Goal: Task Accomplishment & Management: Complete application form

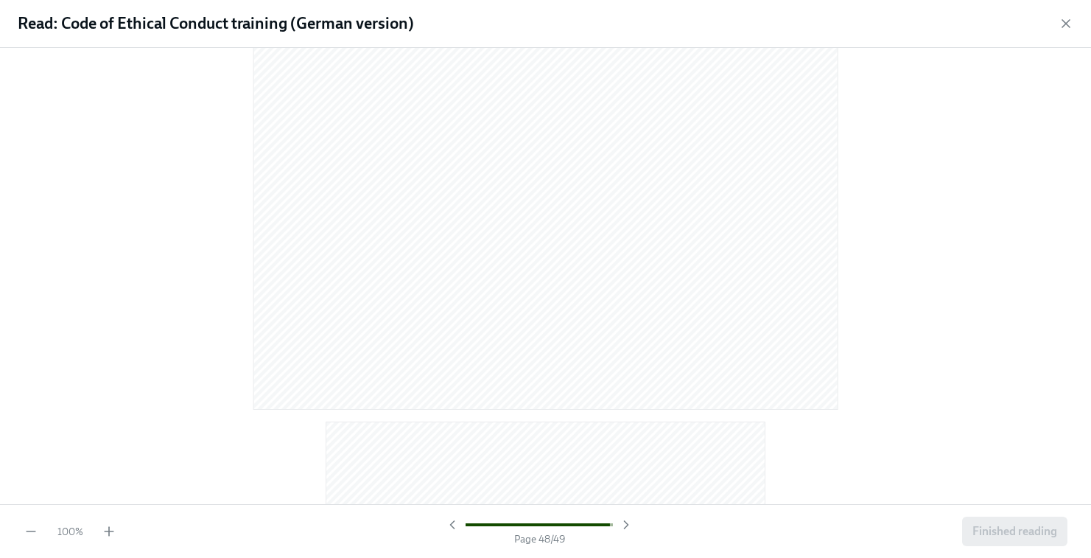
scroll to position [22340, 0]
click at [1033, 531] on span "Finished reading" at bounding box center [1014, 531] width 85 height 15
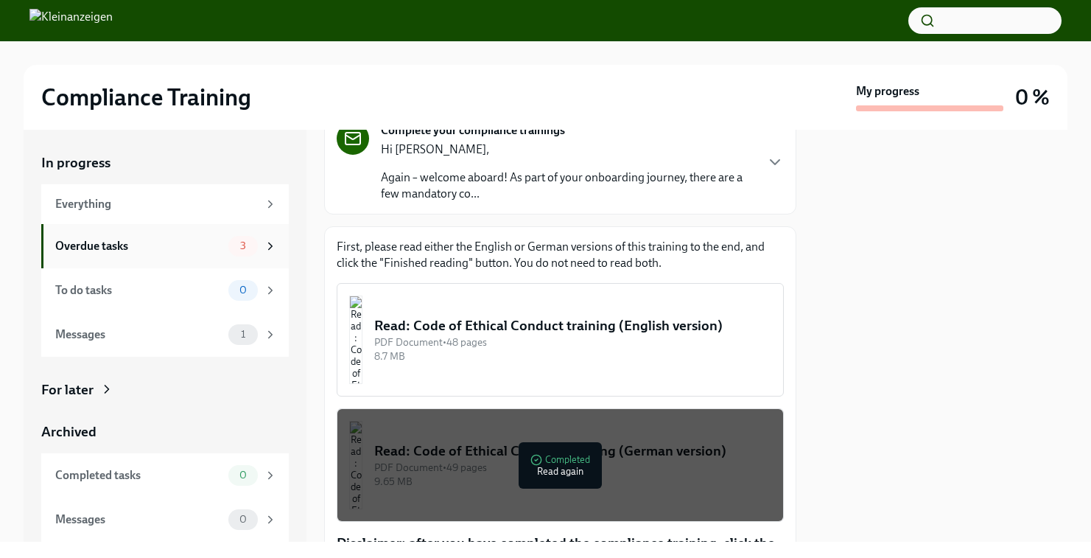
click at [164, 251] on div "Overdue tasks" at bounding box center [138, 246] width 167 height 16
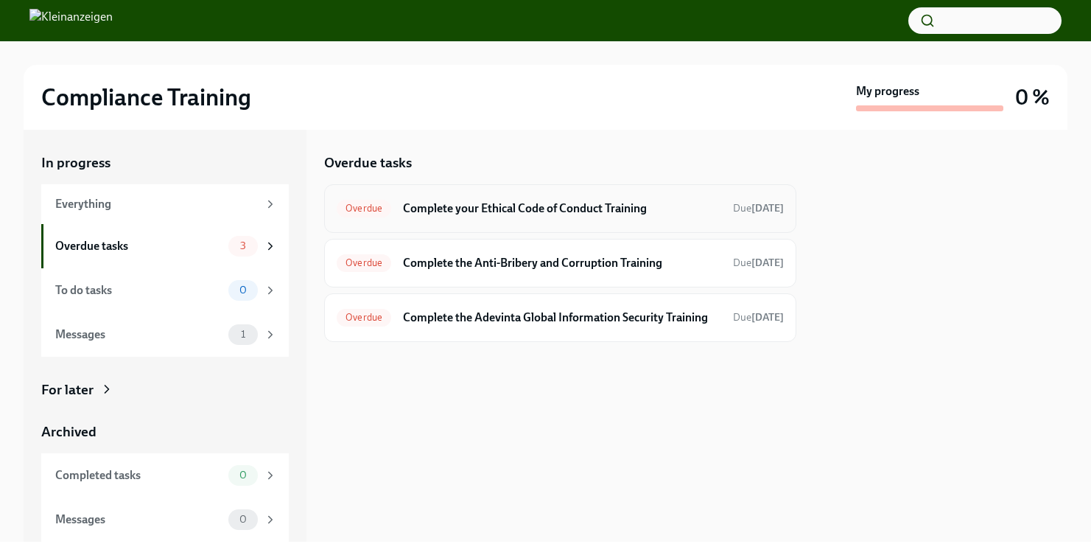
click at [533, 215] on h6 "Complete your Ethical Code of Conduct Training" at bounding box center [562, 208] width 318 height 16
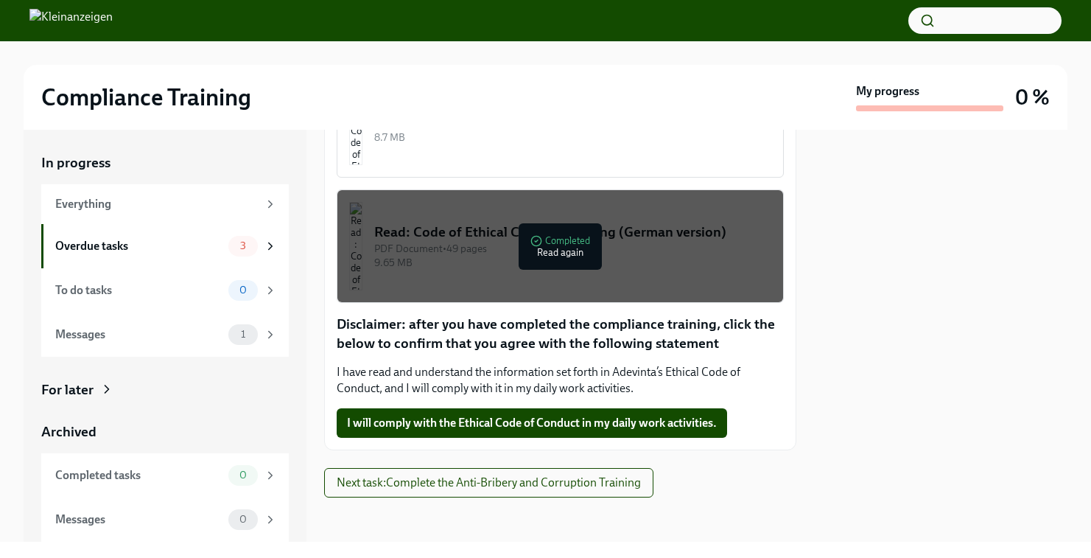
scroll to position [329, 0]
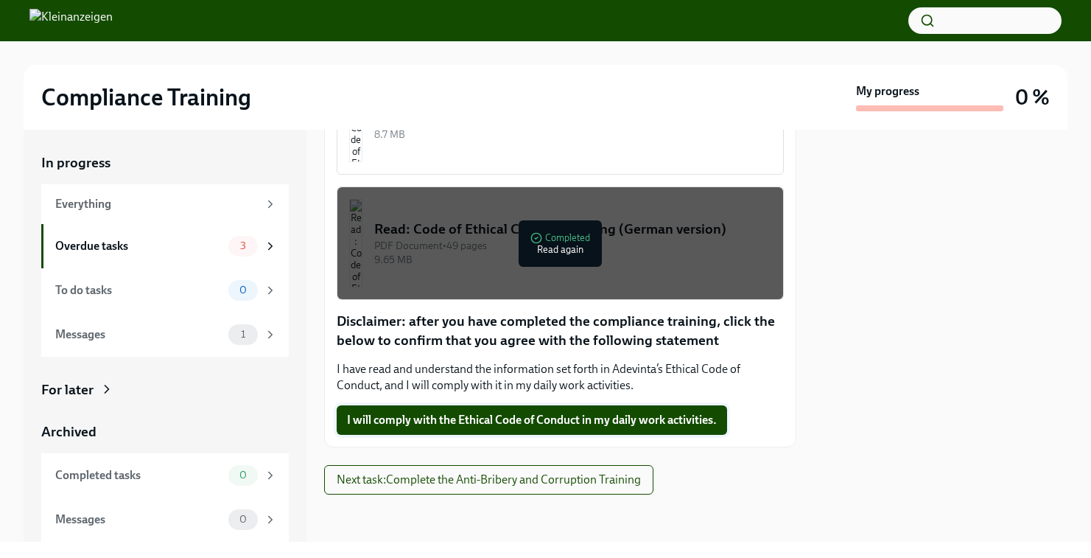
click at [565, 426] on span "I will comply with the Ethical Code of Conduct in my daily work activities." at bounding box center [532, 419] width 370 height 15
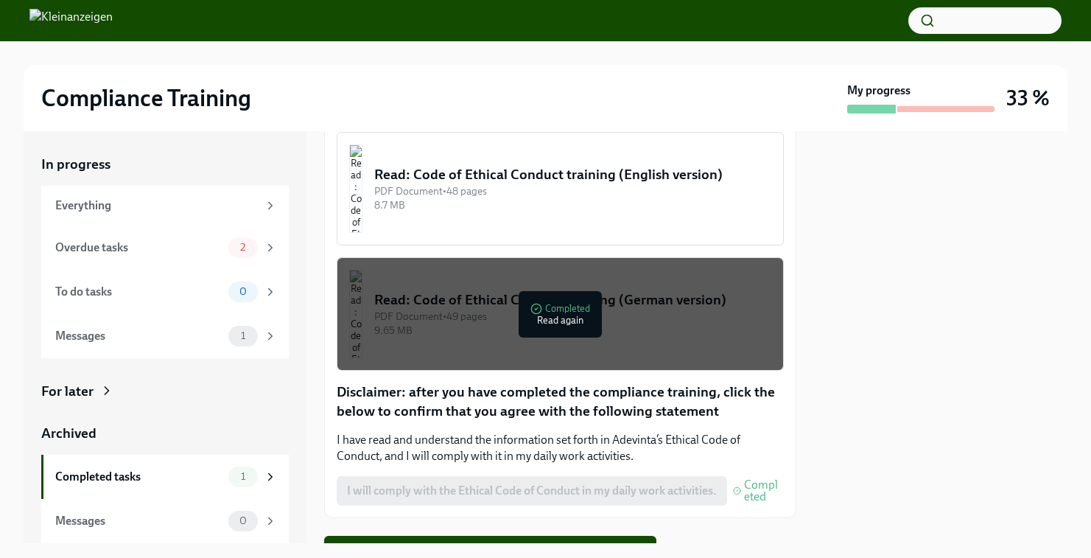
scroll to position [329, 0]
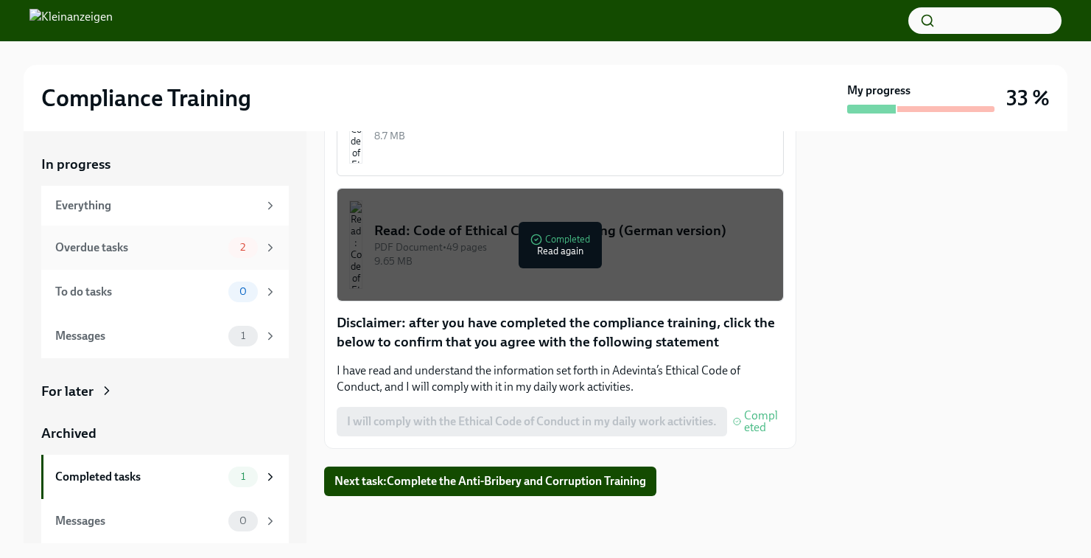
click at [167, 243] on div "Overdue tasks" at bounding box center [138, 247] width 167 height 16
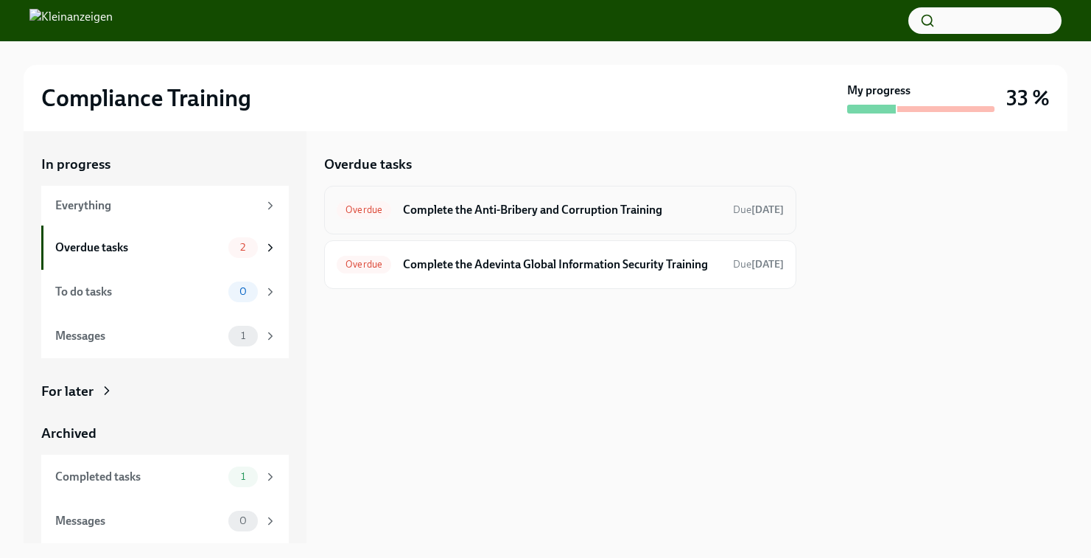
click at [538, 208] on h6 "Complete the Anti-Bribery and Corruption Training" at bounding box center [562, 210] width 318 height 16
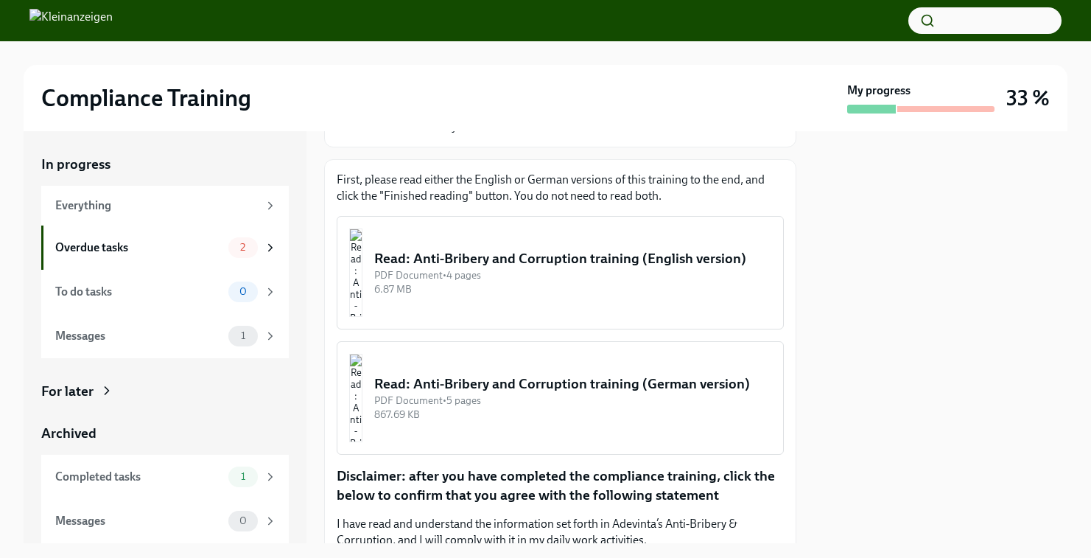
scroll to position [203, 0]
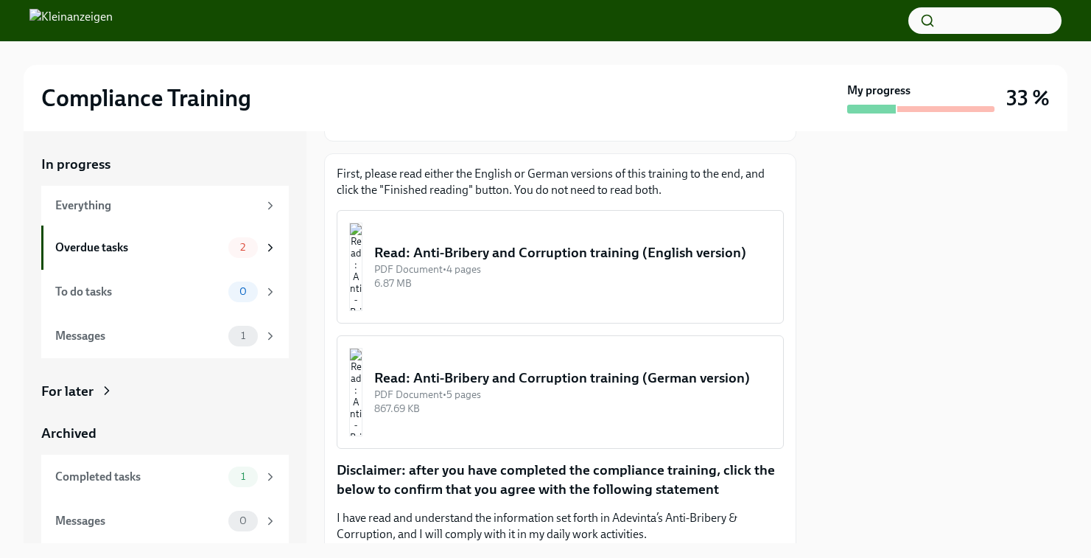
click at [581, 381] on div "Read: Anti-Bribery and Corruption training (German version)" at bounding box center [572, 377] width 397 height 19
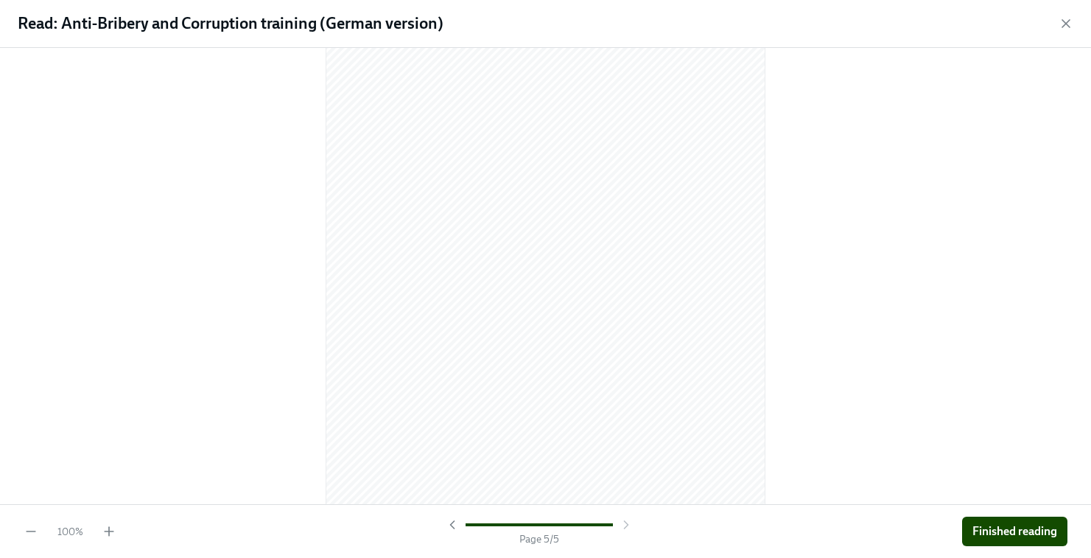
scroll to position [3872, 0]
click at [1027, 538] on button "Finished reading" at bounding box center [1014, 530] width 105 height 29
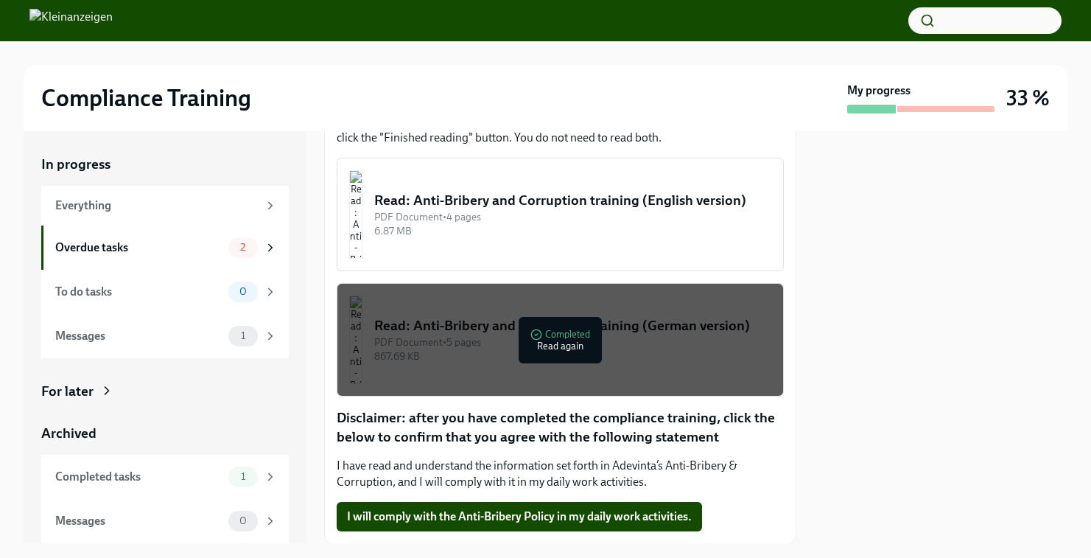
scroll to position [351, 0]
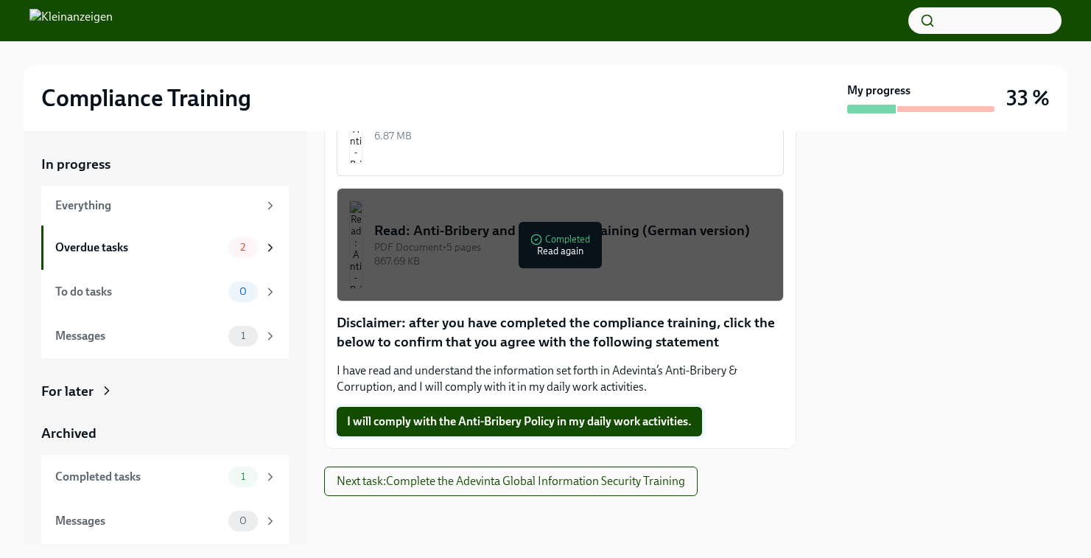
click at [457, 428] on span "I will comply with the Anti-Bribery Policy in my daily work activities." at bounding box center [519, 421] width 345 height 15
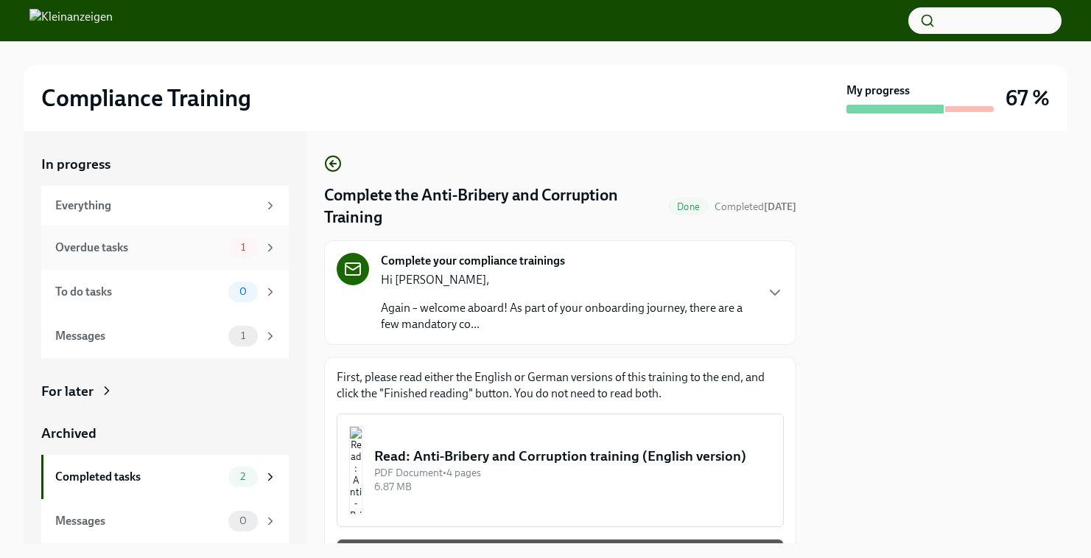
click at [140, 247] on div "Overdue tasks" at bounding box center [138, 247] width 167 height 16
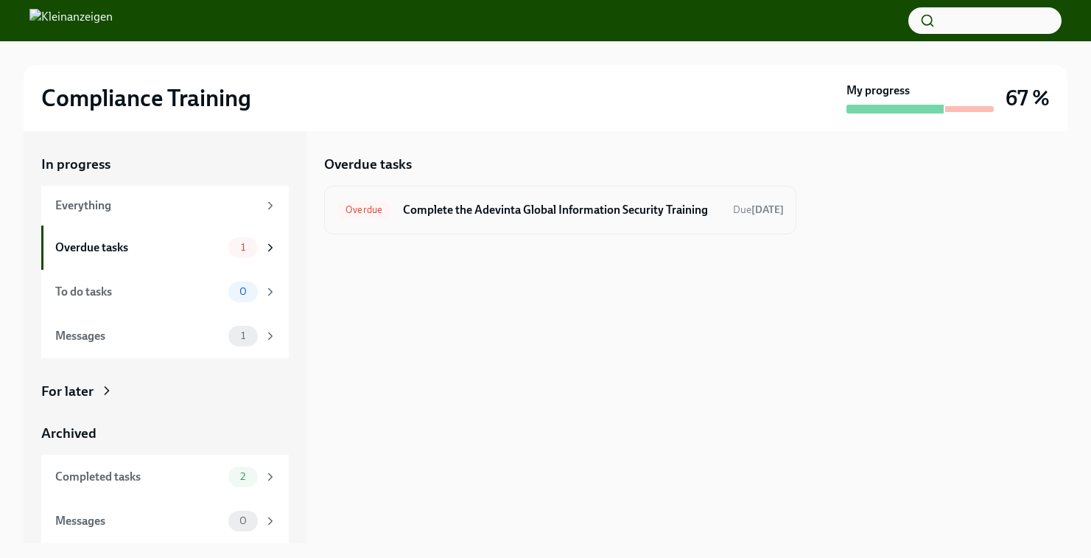
click at [538, 218] on h6 "Complete the Adevinta Global Information Security Training" at bounding box center [562, 210] width 318 height 16
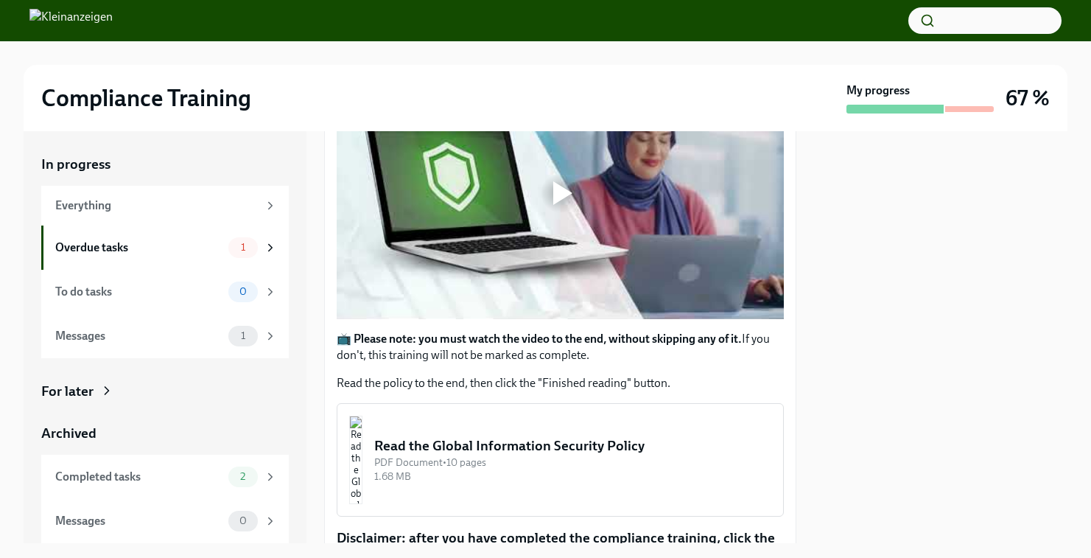
scroll to position [331, 0]
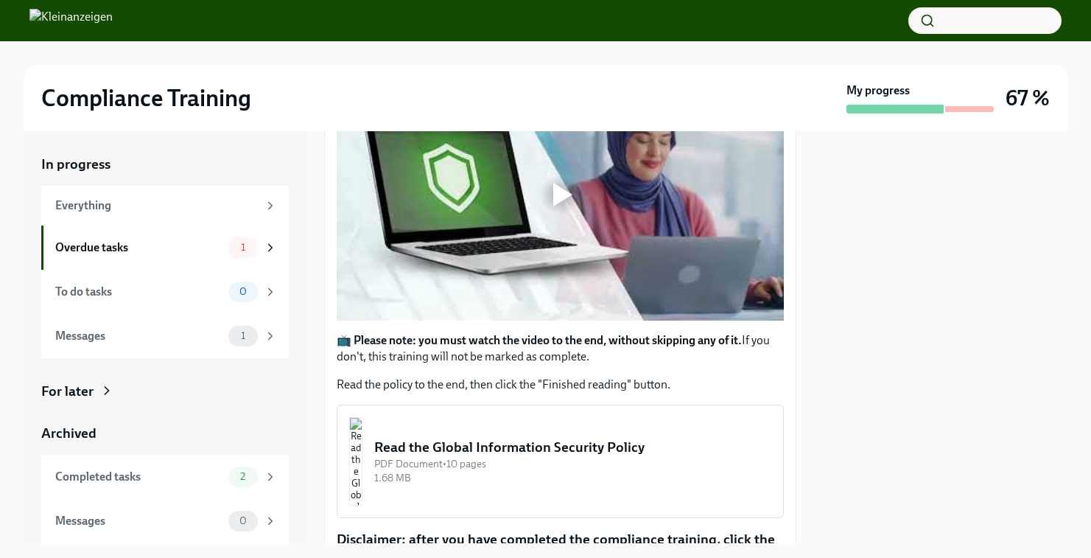
click at [553, 169] on div at bounding box center [560, 194] width 447 height 251
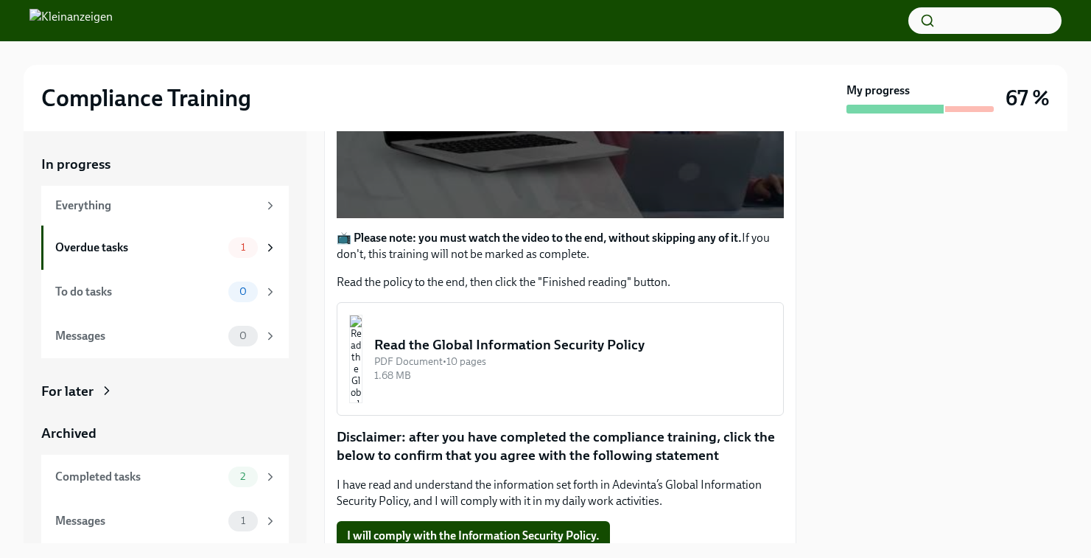
scroll to position [500, 0]
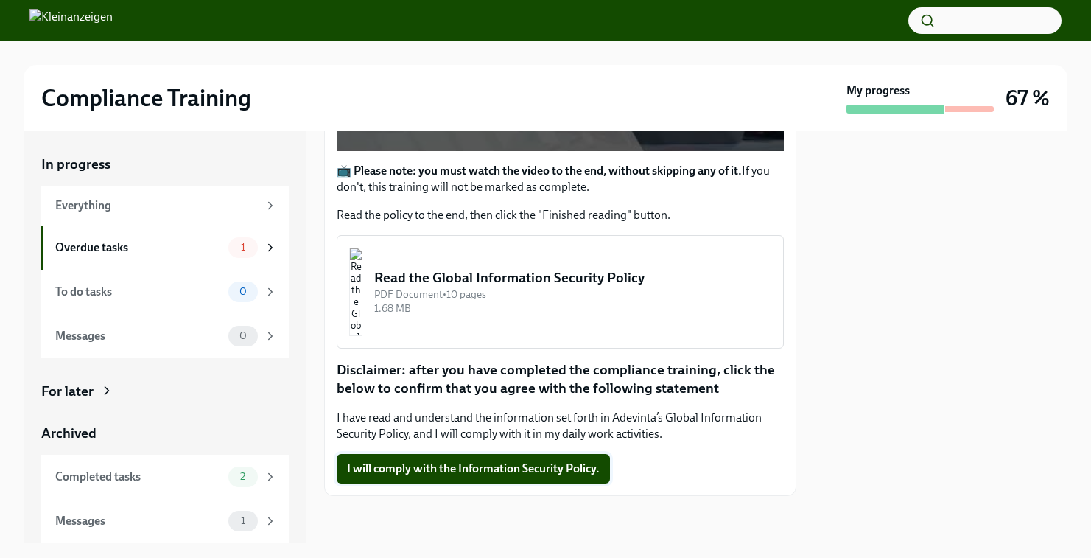
click at [569, 471] on span "I will comply with the Information Security Policy." at bounding box center [473, 468] width 253 height 15
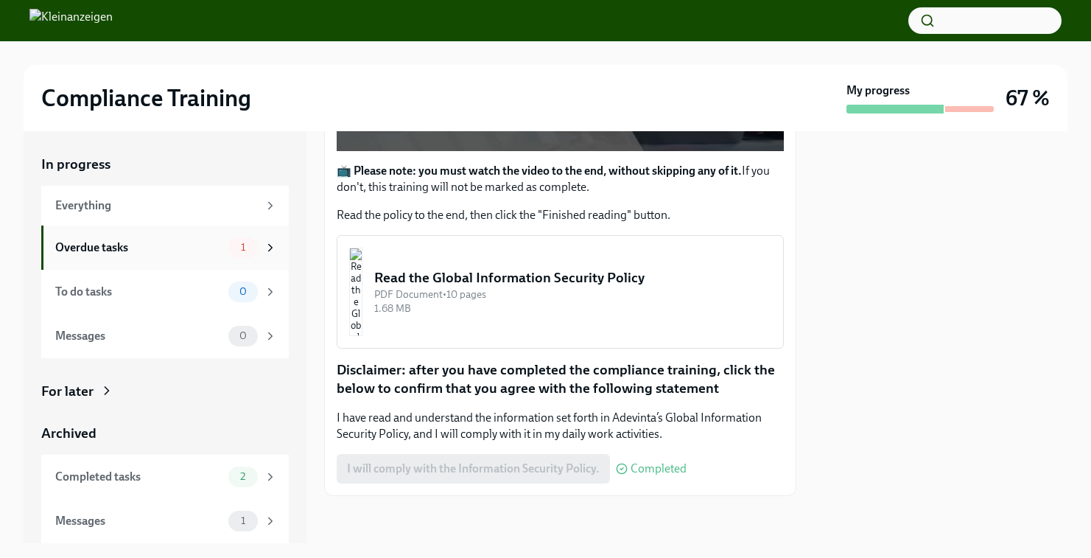
click at [130, 257] on div "Overdue tasks 1" at bounding box center [164, 247] width 247 height 44
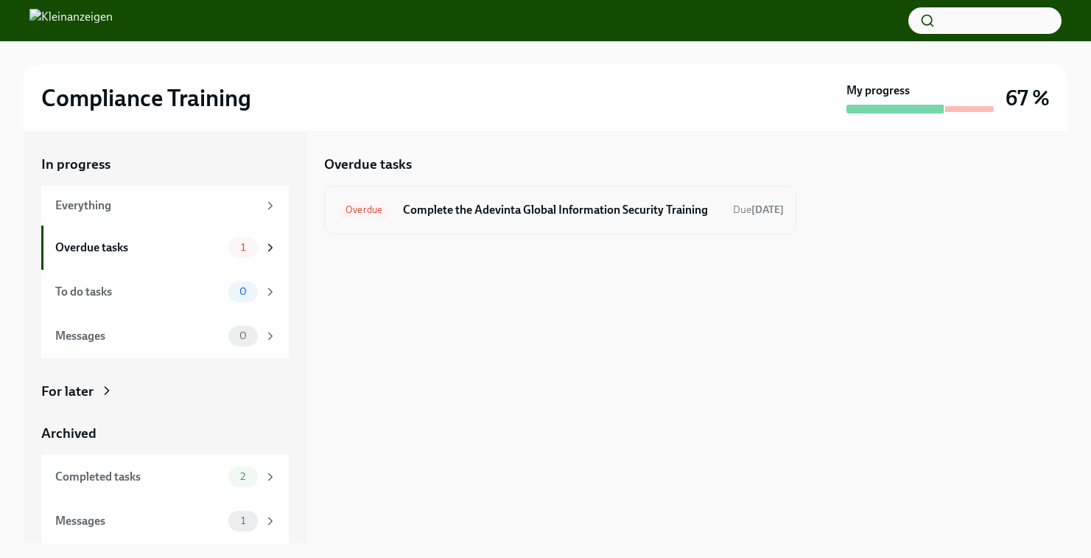
click at [496, 218] on h6 "Complete the Adevinta Global Information Security Training" at bounding box center [562, 210] width 318 height 16
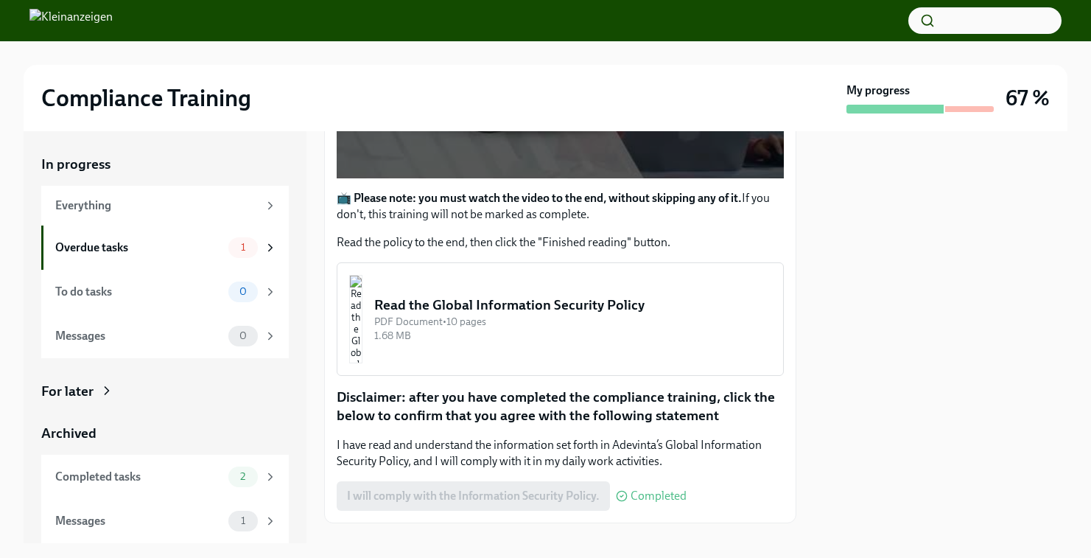
scroll to position [500, 0]
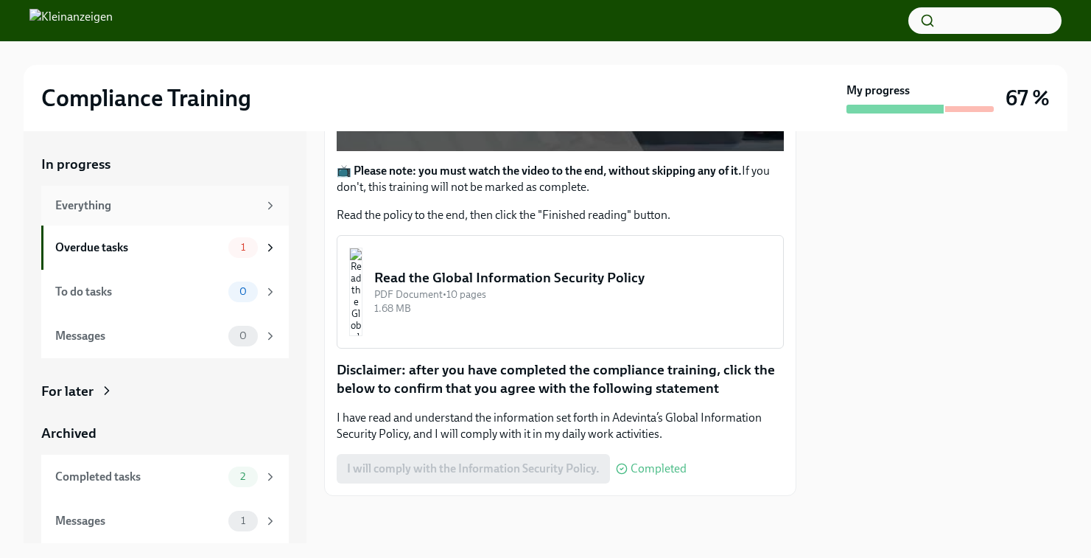
click at [162, 192] on div "Everything" at bounding box center [164, 206] width 247 height 40
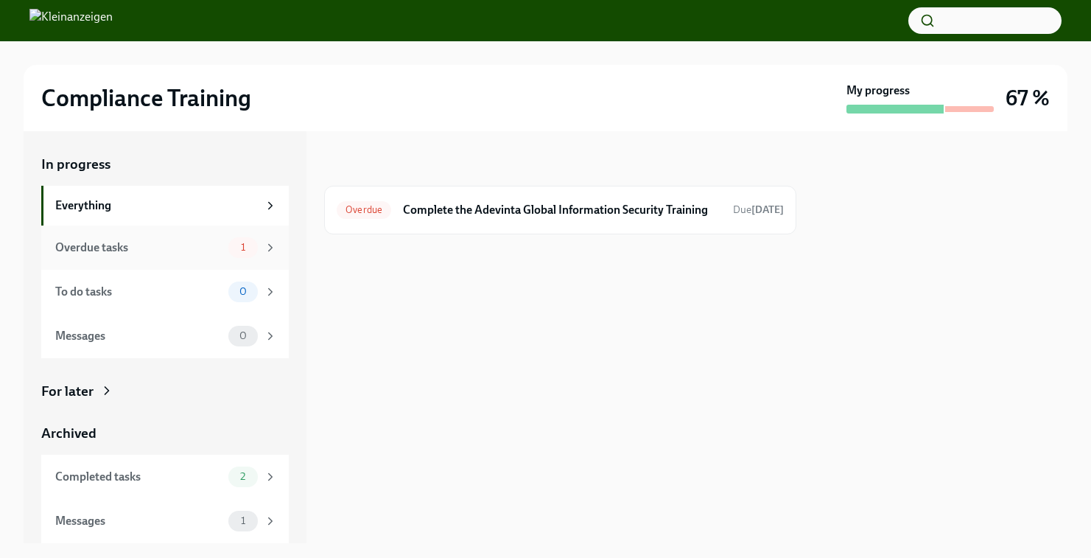
click at [146, 237] on div "Overdue tasks 1" at bounding box center [166, 247] width 222 height 21
click at [552, 216] on h6 "Complete the Adevinta Global Information Security Training" at bounding box center [562, 210] width 318 height 16
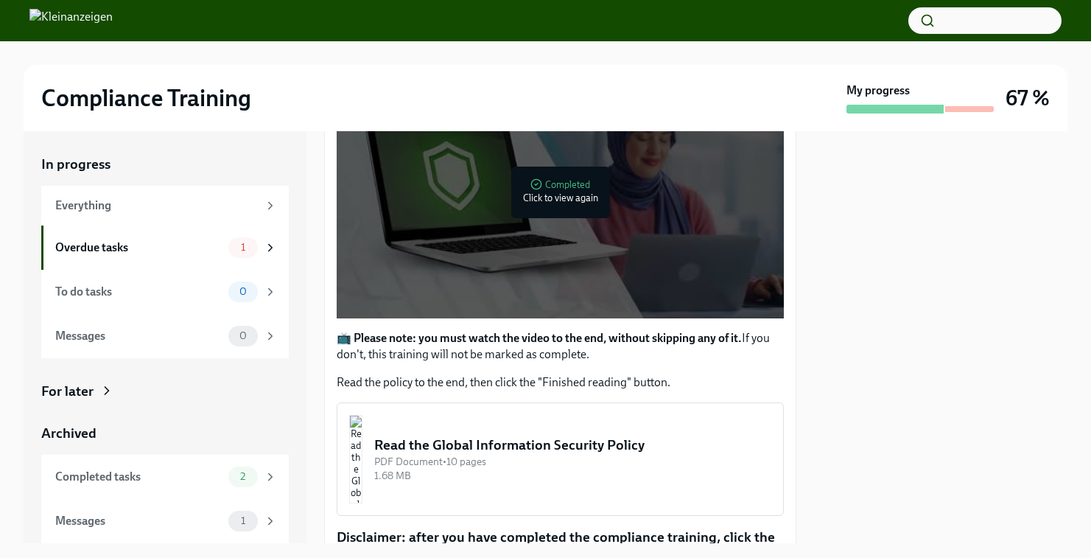
scroll to position [500, 0]
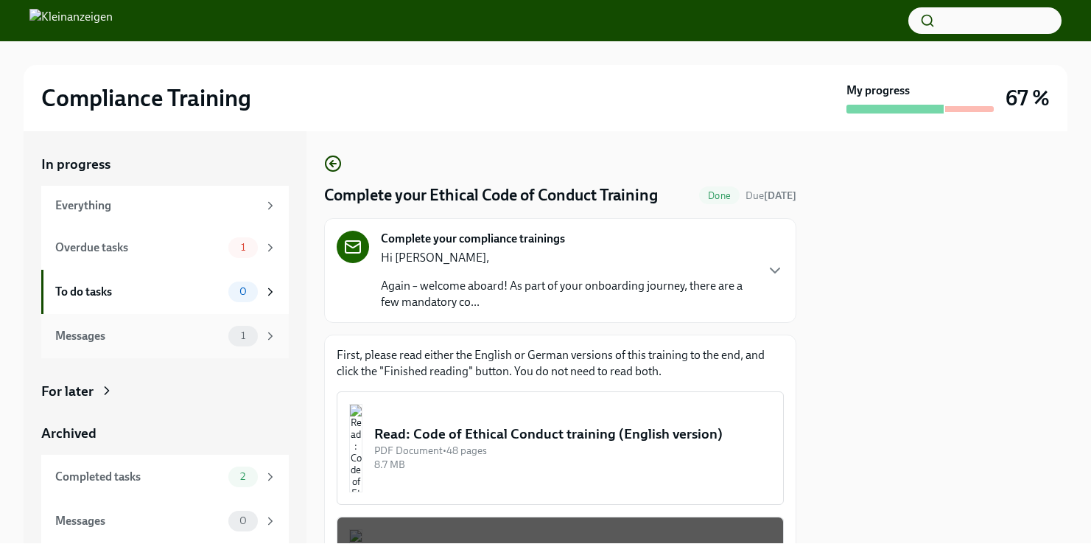
click at [108, 340] on div "Messages" at bounding box center [138, 336] width 167 height 16
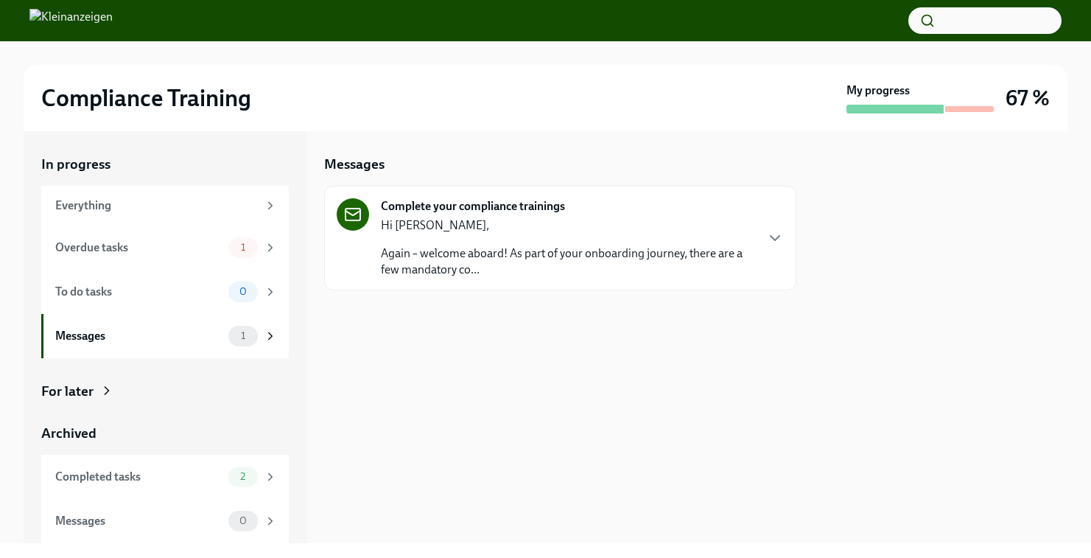
click at [414, 233] on div "Hi [PERSON_NAME], Again – welcome aboard! As part of your onboarding journey, t…" at bounding box center [567, 247] width 373 height 60
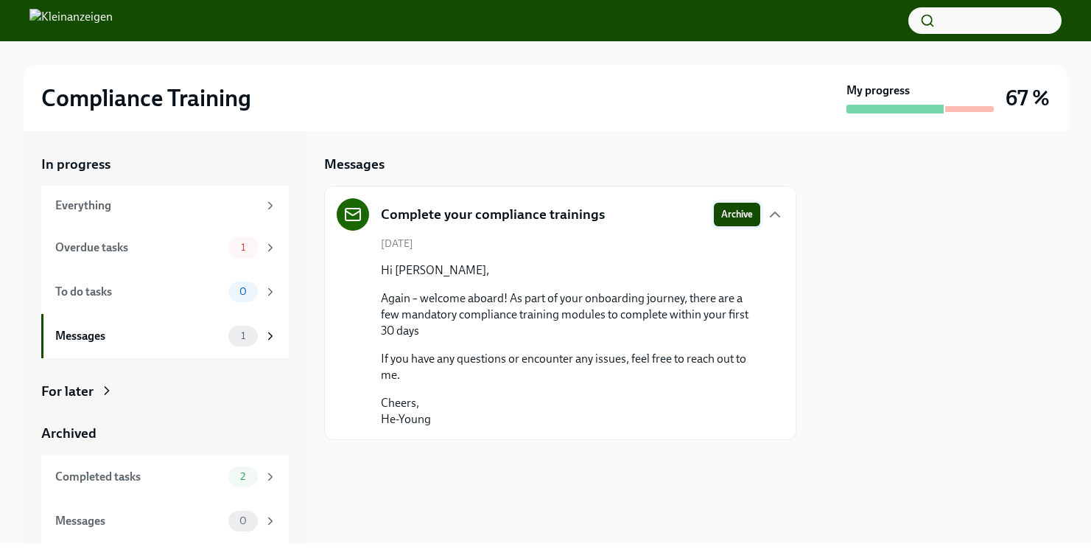
click at [741, 214] on span "Archive" at bounding box center [737, 214] width 32 height 15
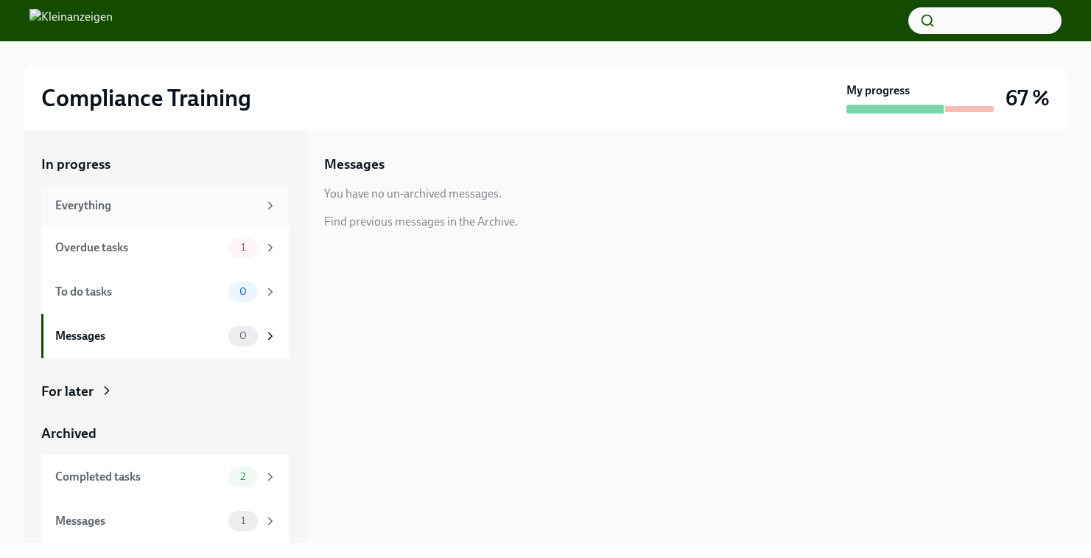
click at [111, 203] on div "Everything" at bounding box center [156, 205] width 203 height 16
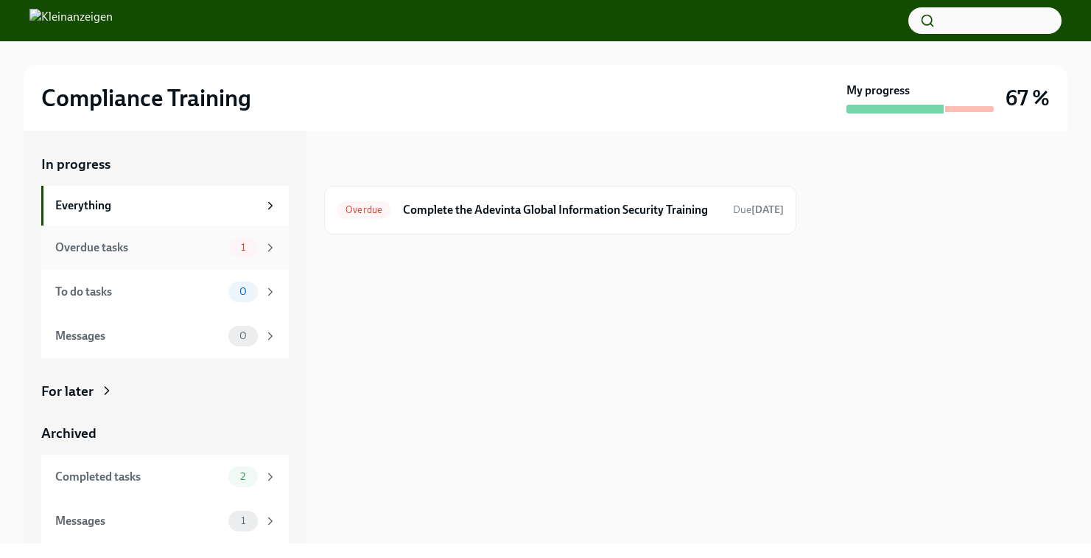
click at [177, 253] on div "Overdue tasks" at bounding box center [138, 247] width 167 height 16
